Goal: Find specific page/section: Find specific page/section

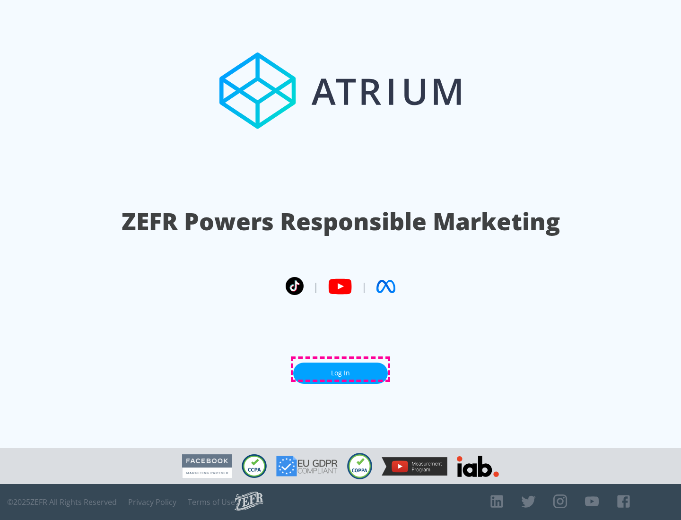
click at [340, 369] on link "Log In" at bounding box center [340, 373] width 95 height 21
